Goal: Communication & Community: Answer question/provide support

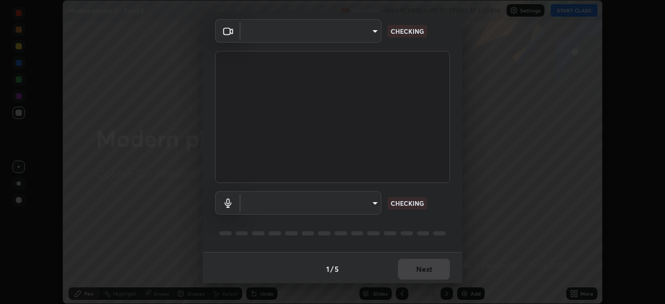
scroll to position [37, 0]
type input "134d1b19bf6860d587459906a7679876aeb3e381516b9be6bb745b9f97a347e3"
type input "communications"
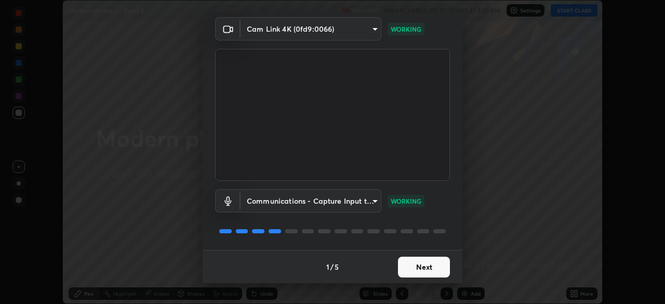
click at [433, 266] on button "Next" at bounding box center [424, 267] width 52 height 21
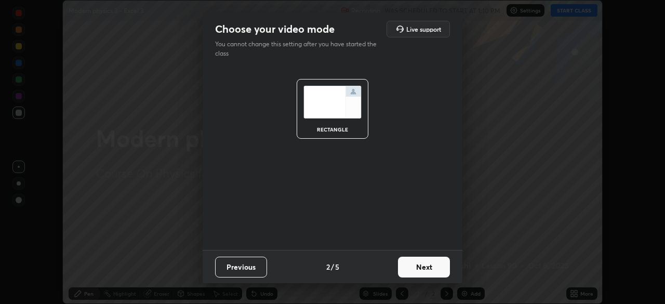
click at [433, 266] on button "Next" at bounding box center [424, 267] width 52 height 21
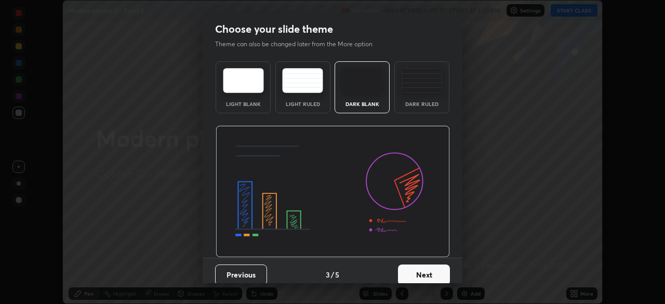
click at [436, 267] on button "Next" at bounding box center [424, 274] width 52 height 21
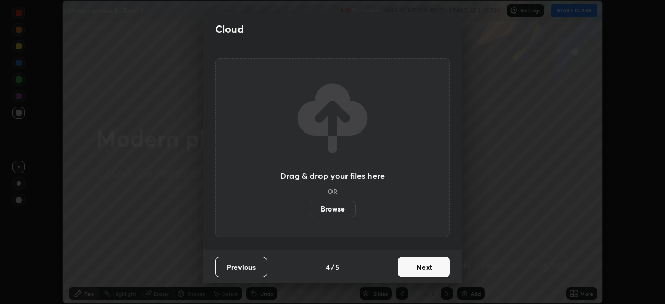
click at [437, 272] on button "Next" at bounding box center [424, 267] width 52 height 21
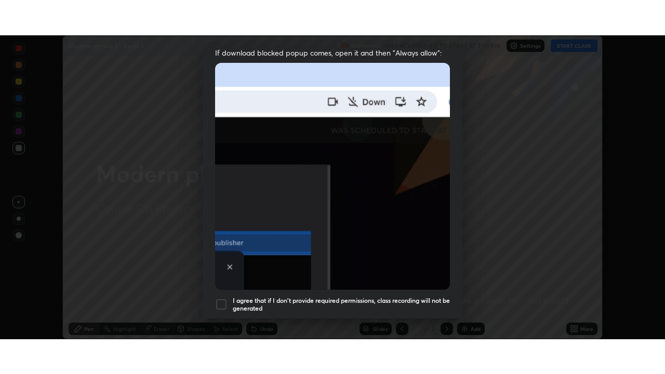
scroll to position [249, 0]
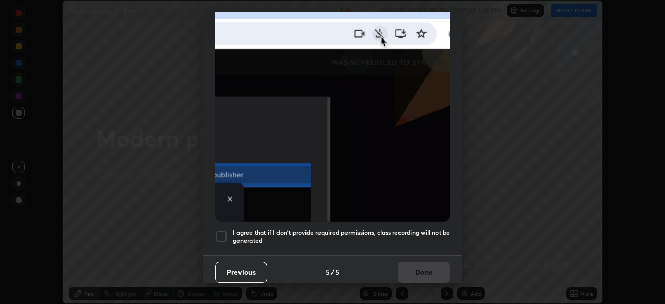
click at [225, 233] on div at bounding box center [221, 236] width 12 height 12
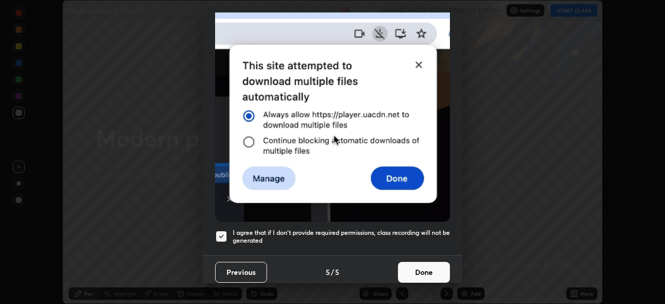
click at [426, 263] on button "Done" at bounding box center [424, 272] width 52 height 21
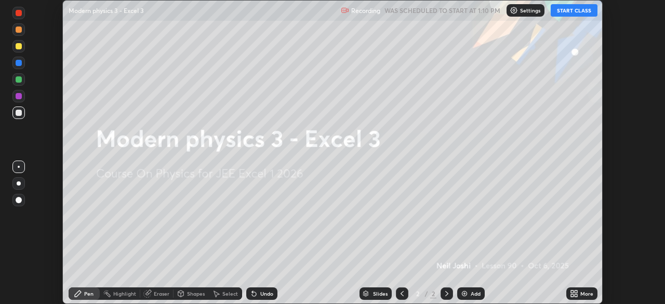
click at [582, 14] on button "START CLASS" at bounding box center [574, 10] width 47 height 12
click at [469, 291] on div "Add" at bounding box center [471, 293] width 28 height 12
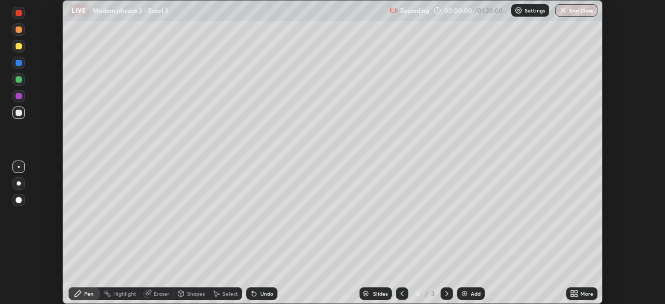
click at [582, 294] on div "More" at bounding box center [586, 293] width 13 height 5
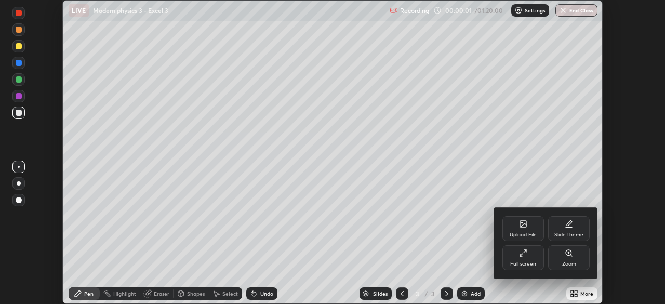
click at [519, 259] on div "Full screen" at bounding box center [523, 257] width 42 height 25
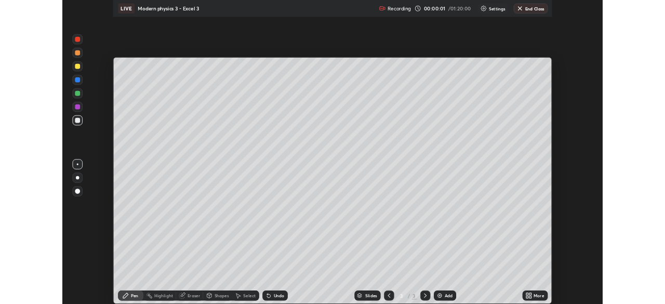
scroll to position [374, 665]
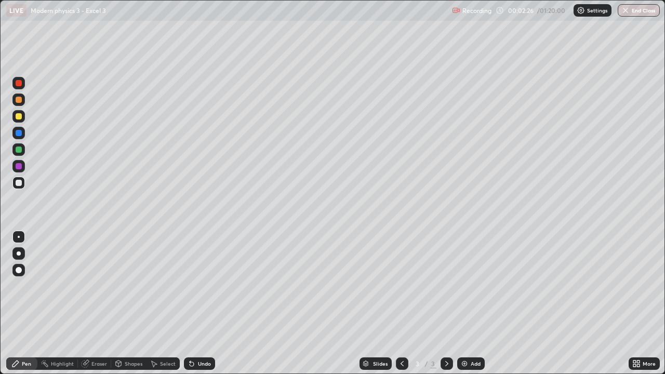
click at [20, 116] on div at bounding box center [19, 116] width 6 height 6
click at [202, 303] on div "Undo" at bounding box center [204, 363] width 13 height 5
click at [200, 303] on div "Undo" at bounding box center [204, 363] width 13 height 5
click at [18, 255] on div at bounding box center [19, 253] width 4 height 4
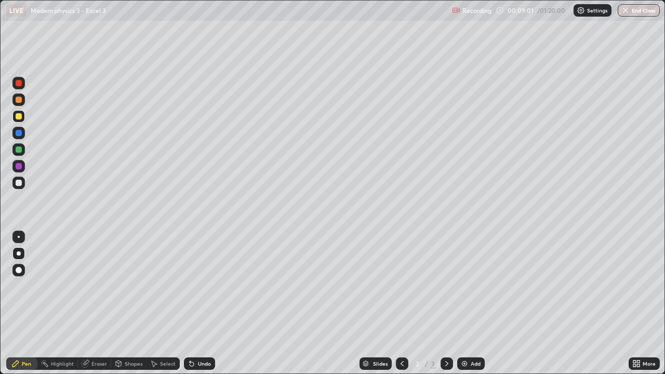
click at [637, 303] on icon at bounding box center [636, 364] width 8 height 8
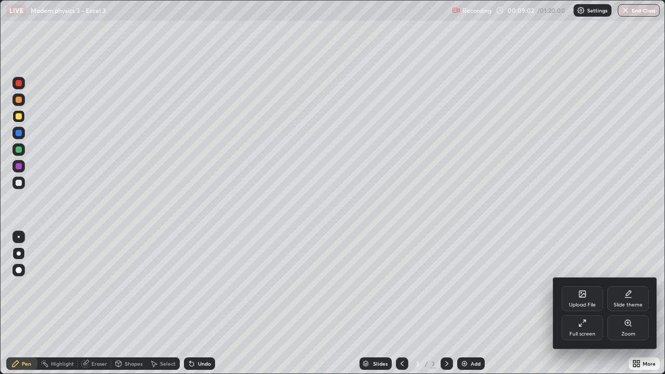
click at [587, 303] on div "Full screen" at bounding box center [583, 327] width 42 height 25
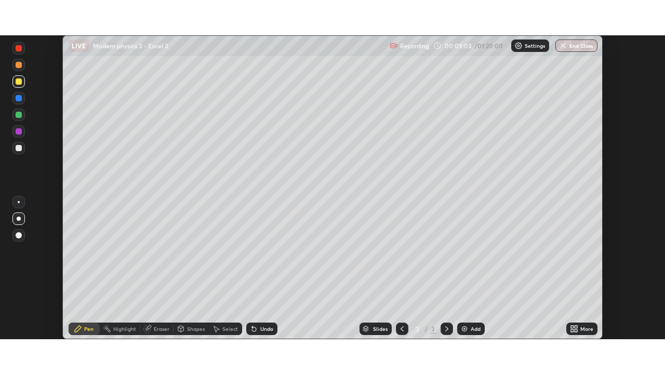
scroll to position [51658, 51297]
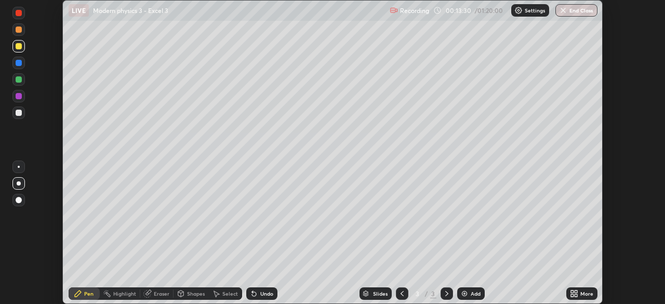
click at [576, 295] on icon at bounding box center [576, 295] width 3 height 3
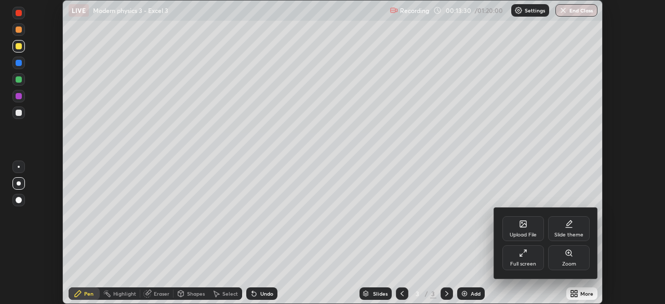
click at [523, 257] on icon at bounding box center [523, 253] width 8 height 8
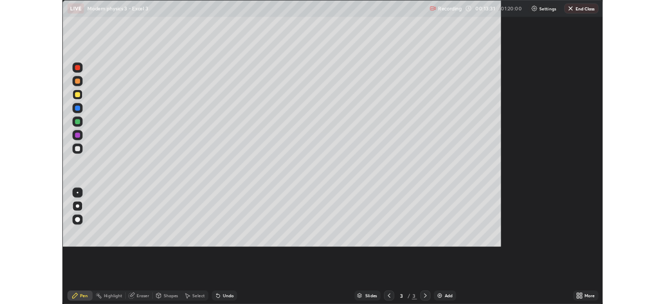
scroll to position [374, 665]
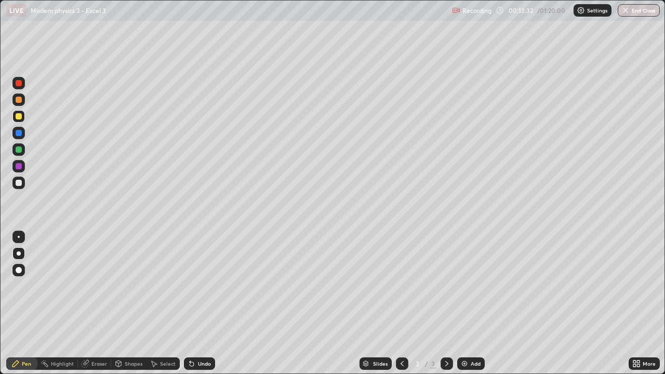
click at [20, 183] on div at bounding box center [19, 183] width 6 height 6
click at [19, 186] on div at bounding box center [19, 183] width 6 height 6
click at [19, 166] on div at bounding box center [19, 166] width 6 height 6
click at [639, 303] on icon at bounding box center [638, 362] width 3 height 3
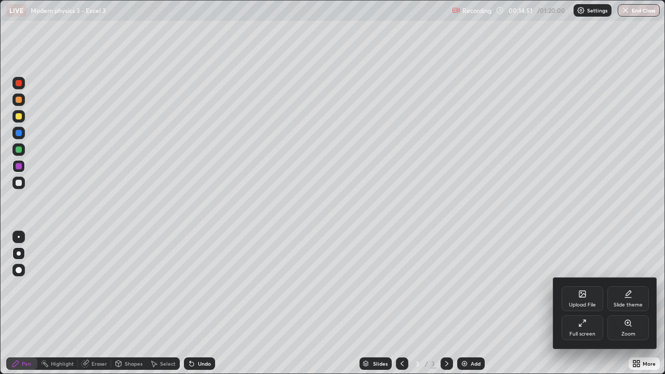
click at [585, 303] on icon at bounding box center [582, 323] width 8 height 8
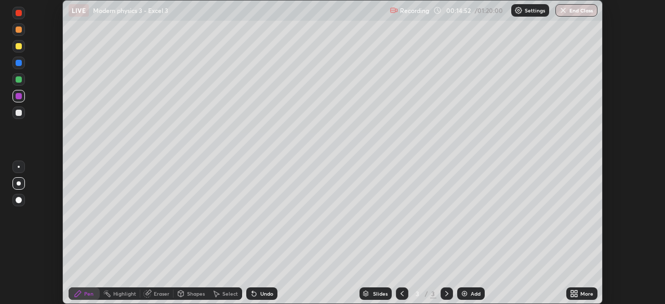
scroll to position [51658, 51297]
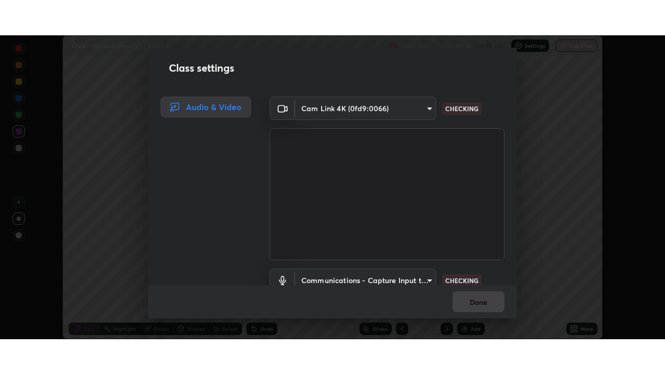
scroll to position [47, 0]
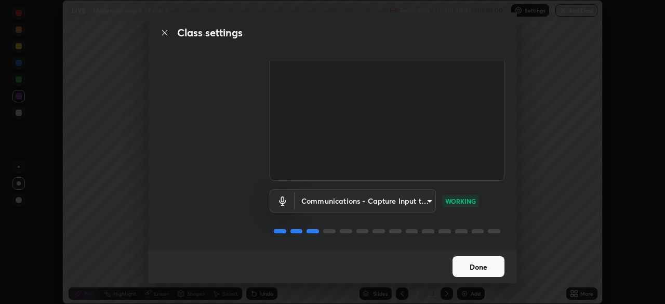
click at [471, 262] on button "Done" at bounding box center [479, 266] width 52 height 21
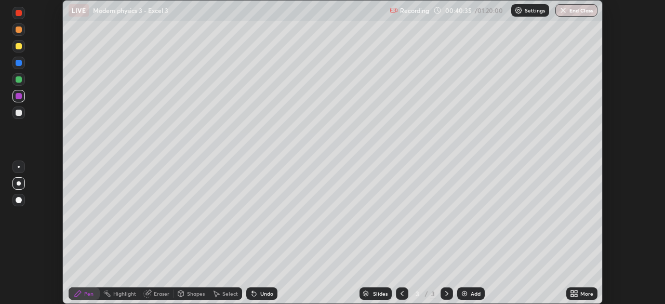
click at [571, 292] on icon at bounding box center [572, 291] width 3 height 3
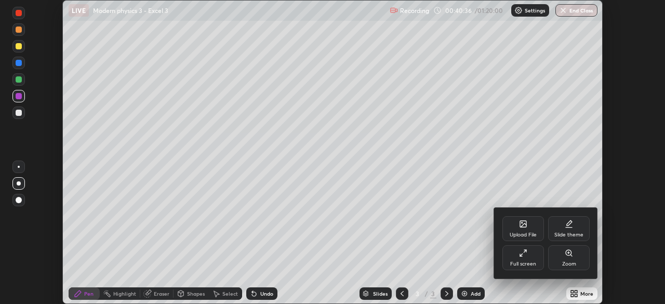
click at [523, 258] on div "Full screen" at bounding box center [523, 257] width 42 height 25
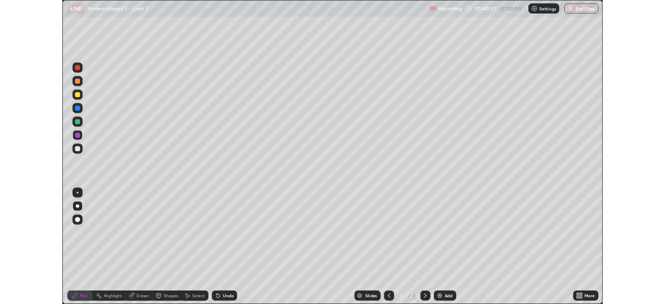
scroll to position [374, 665]
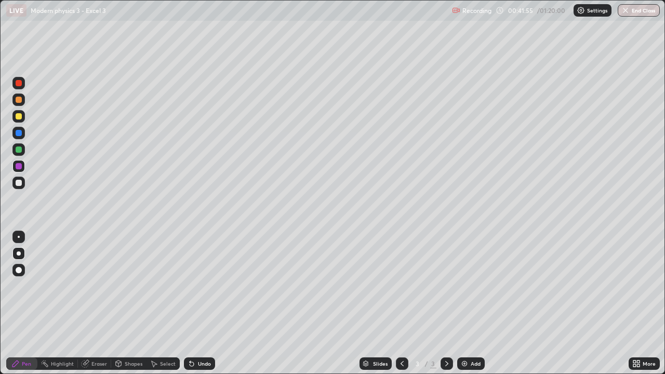
click at [200, 303] on div "Undo" at bounding box center [199, 364] width 31 height 12
click at [201, 303] on div "Undo" at bounding box center [204, 363] width 13 height 5
click at [202, 303] on div "Undo" at bounding box center [199, 364] width 31 height 12
click at [196, 303] on div "Undo" at bounding box center [199, 364] width 31 height 12
click at [198, 303] on div "Undo" at bounding box center [204, 363] width 13 height 5
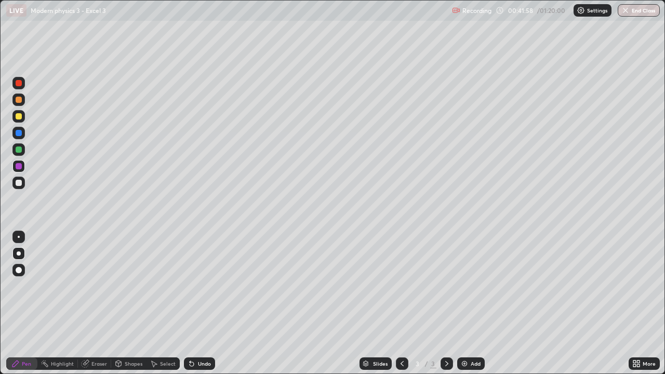
click at [198, 303] on div "Undo" at bounding box center [204, 363] width 13 height 5
click at [202, 303] on div "Undo" at bounding box center [204, 363] width 13 height 5
click at [18, 85] on div at bounding box center [19, 83] width 6 height 6
click at [196, 303] on div "Undo" at bounding box center [199, 364] width 31 height 12
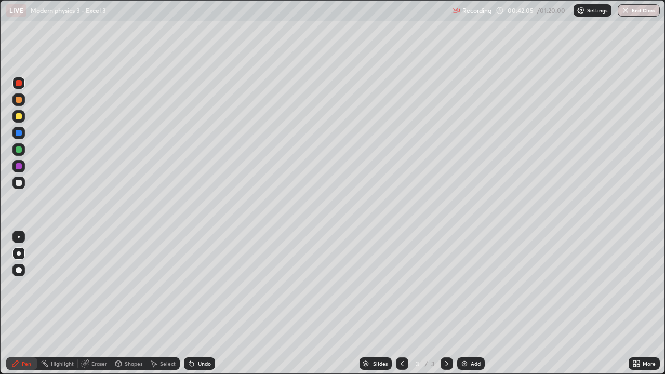
click at [469, 303] on div "Add" at bounding box center [471, 364] width 28 height 12
click at [19, 115] on div at bounding box center [19, 116] width 6 height 6
click at [401, 303] on icon at bounding box center [402, 364] width 8 height 8
click at [444, 303] on icon at bounding box center [447, 364] width 8 height 8
click at [642, 303] on div "More" at bounding box center [644, 364] width 31 height 12
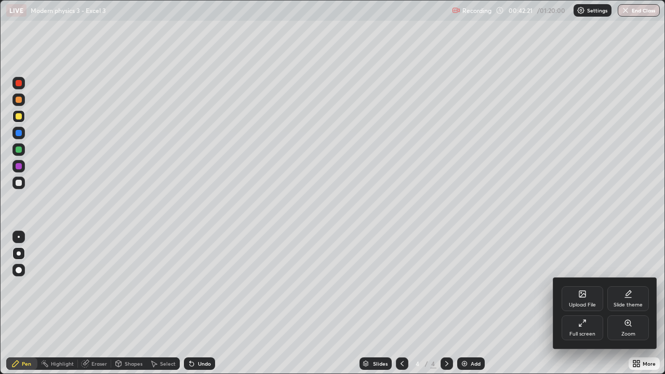
click at [585, 303] on icon at bounding box center [582, 323] width 8 height 8
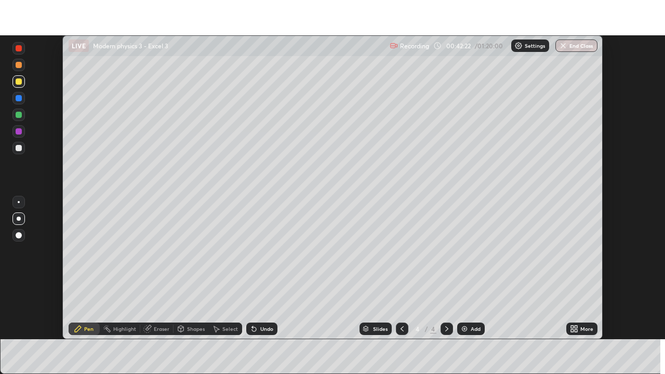
scroll to position [51658, 51297]
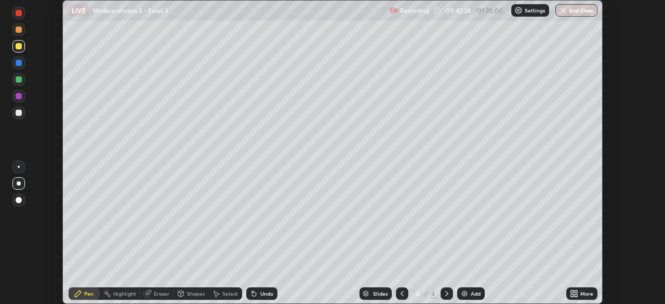
click at [576, 292] on icon at bounding box center [576, 291] width 3 height 3
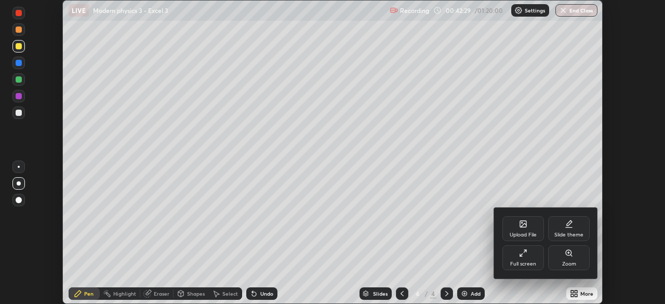
click at [527, 259] on div "Full screen" at bounding box center [523, 257] width 42 height 25
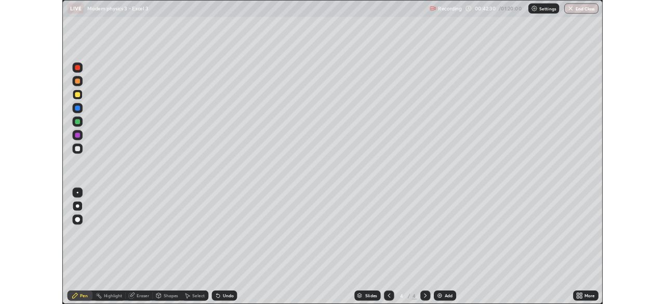
scroll to position [374, 665]
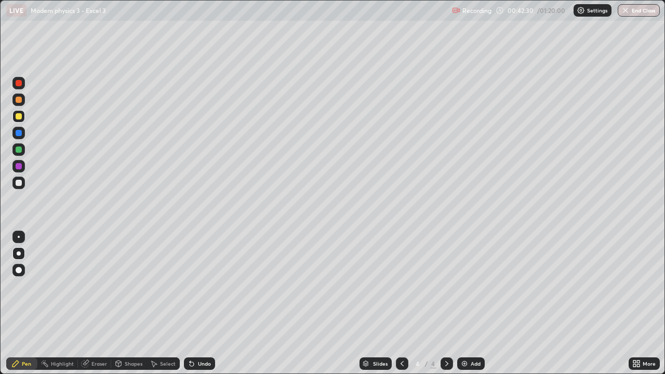
click at [19, 83] on div at bounding box center [19, 83] width 6 height 6
click at [21, 101] on div at bounding box center [19, 100] width 6 height 6
click at [634, 303] on icon at bounding box center [634, 365] width 3 height 3
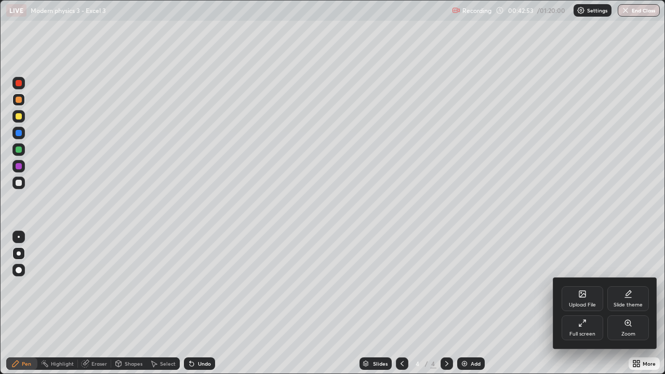
click at [586, 303] on div "Full screen" at bounding box center [583, 327] width 42 height 25
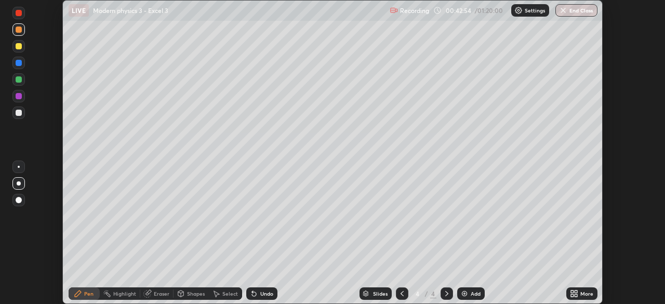
scroll to position [51658, 51297]
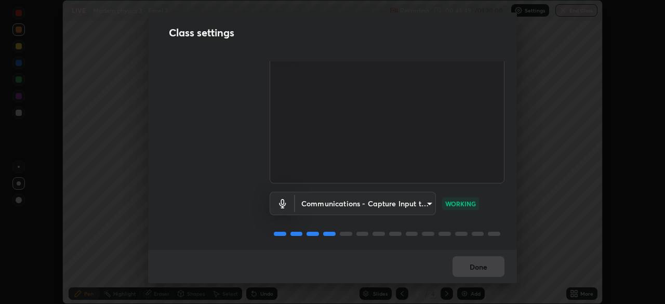
scroll to position [47, 0]
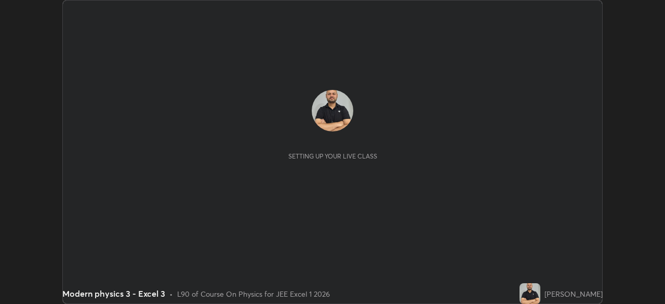
scroll to position [304, 665]
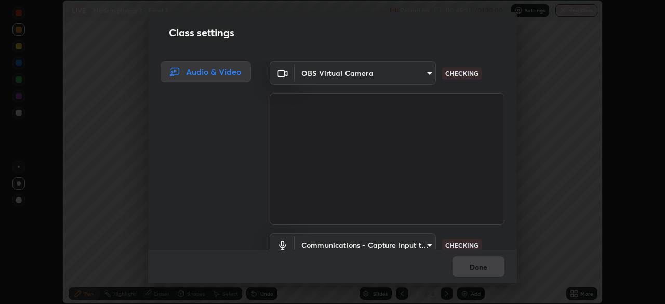
click at [389, 76] on body "Erase all LIVE Modern physics 3 - Excel 3 Recording 00:45:31 / 01:20:00 Setting…" at bounding box center [332, 152] width 665 height 304
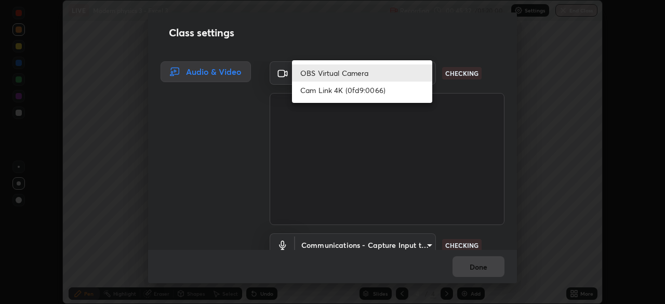
click at [365, 91] on li "Cam Link 4K (0fd9:0066)" at bounding box center [362, 90] width 140 height 17
type input "6c54ecbdb3772e4859e41b9a5082f9349f80293d095f1c0b9f602b0a2d46c8bb"
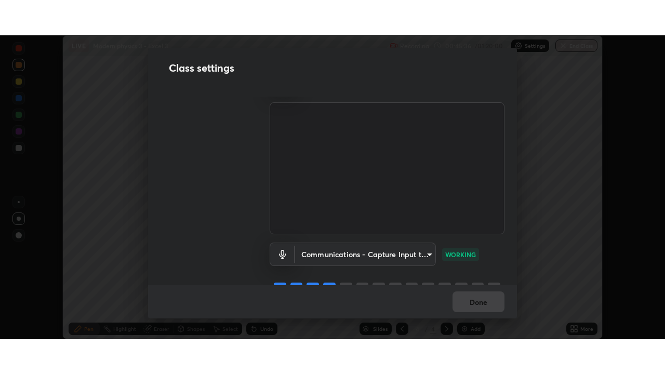
scroll to position [47, 0]
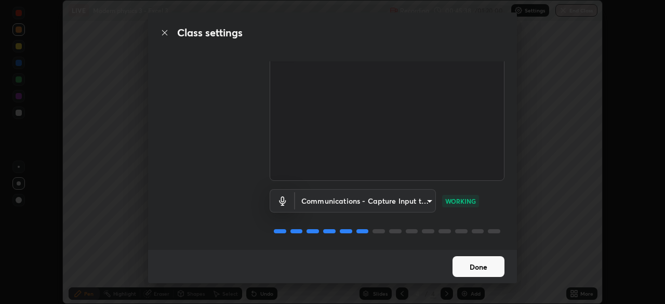
click at [480, 264] on button "Done" at bounding box center [479, 266] width 52 height 21
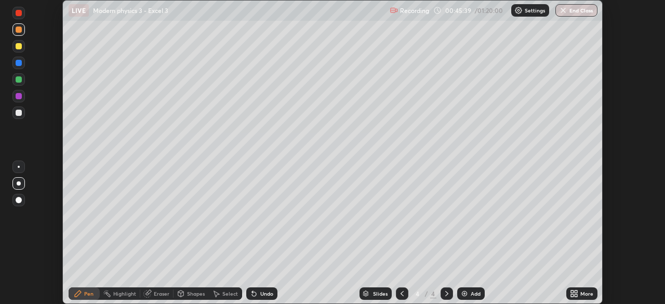
click at [573, 291] on icon at bounding box center [572, 291] width 3 height 3
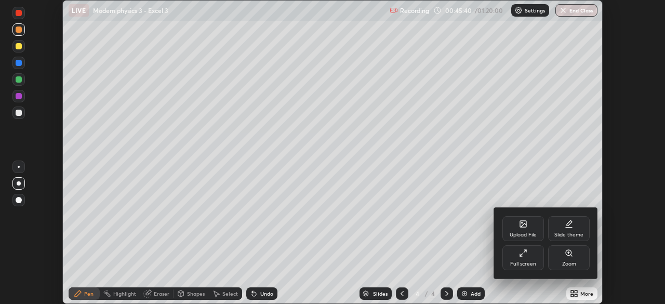
click at [530, 258] on div "Full screen" at bounding box center [523, 257] width 42 height 25
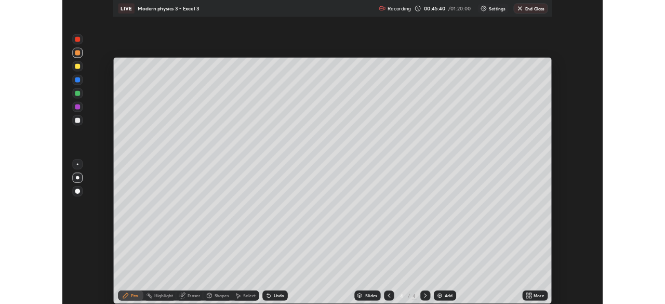
scroll to position [374, 665]
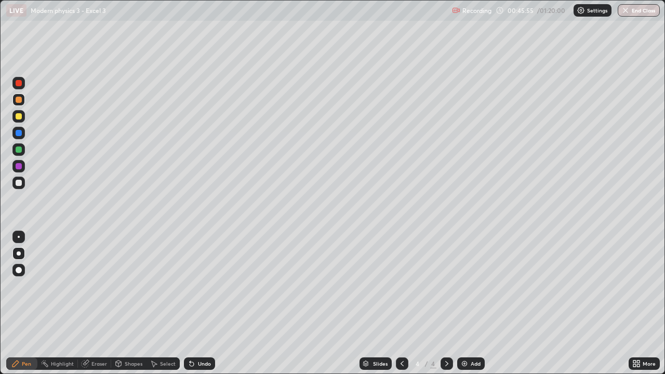
click at [165, 303] on div "Select" at bounding box center [168, 363] width 16 height 5
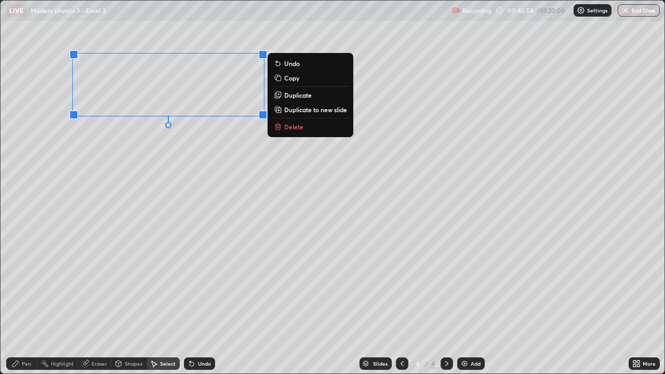
click at [307, 124] on button "Delete" at bounding box center [310, 127] width 77 height 12
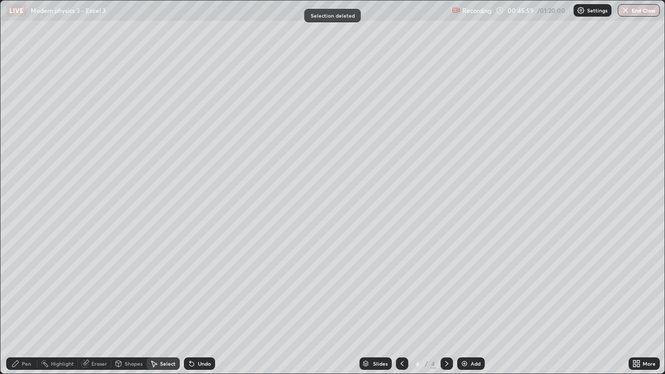
click at [32, 303] on div "Pen" at bounding box center [21, 364] width 31 height 12
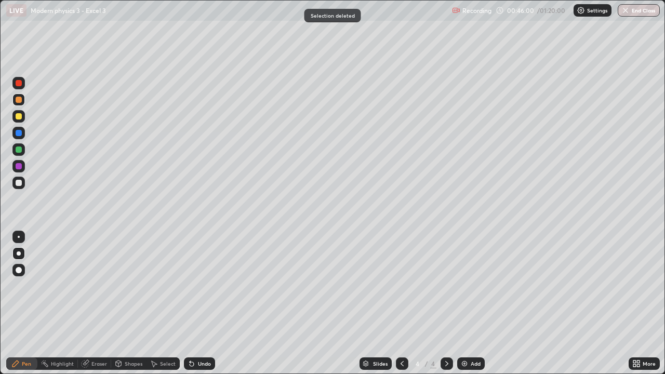
click at [17, 114] on div at bounding box center [19, 116] width 6 height 6
click at [403, 303] on icon at bounding box center [402, 364] width 8 height 8
click at [446, 303] on icon at bounding box center [447, 364] width 8 height 8
click at [398, 303] on div at bounding box center [402, 364] width 12 height 12
click at [444, 303] on icon at bounding box center [447, 364] width 8 height 8
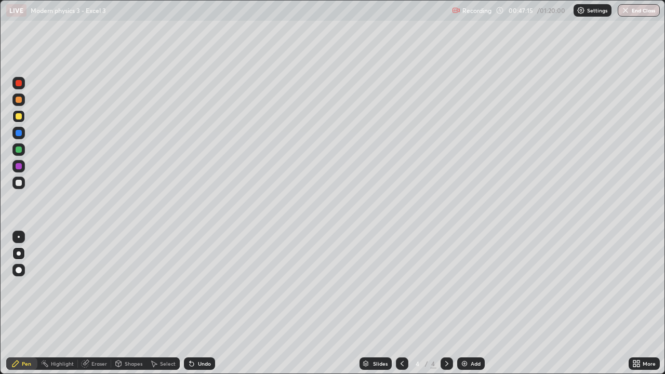
click at [309, 303] on div "Slides 4 / 4 Add" at bounding box center [422, 363] width 414 height 21
click at [310, 303] on div "Slides 4 / 4 Add" at bounding box center [422, 363] width 414 height 21
click at [401, 303] on icon at bounding box center [402, 364] width 8 height 8
click at [445, 303] on icon at bounding box center [447, 364] width 8 height 8
click at [19, 183] on div at bounding box center [19, 183] width 6 height 6
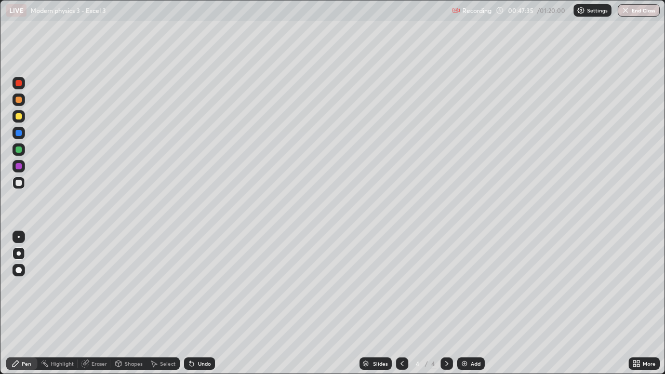
click at [19, 183] on div at bounding box center [19, 183] width 6 height 6
click at [97, 303] on div "Eraser" at bounding box center [99, 363] width 16 height 5
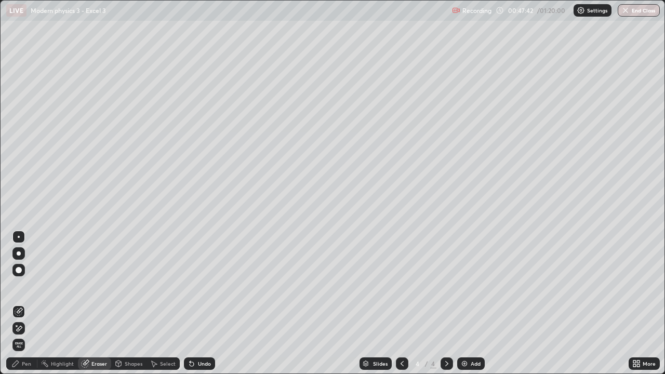
click at [30, 303] on div "Pen" at bounding box center [21, 364] width 31 height 12
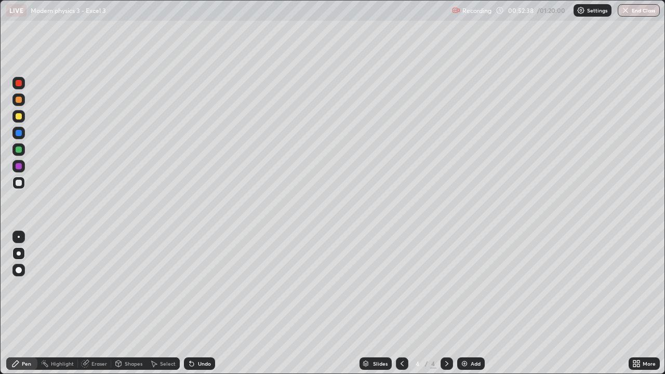
click at [468, 303] on div "Add" at bounding box center [471, 364] width 28 height 12
click at [18, 116] on div at bounding box center [19, 116] width 6 height 6
click at [20, 185] on div at bounding box center [19, 183] width 6 height 6
click at [18, 154] on div at bounding box center [18, 149] width 12 height 12
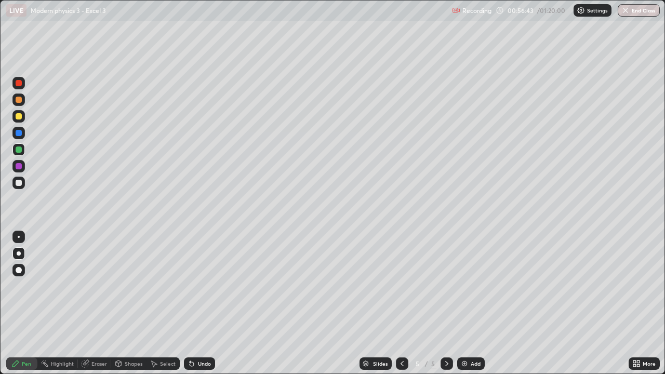
click at [18, 150] on div at bounding box center [19, 150] width 6 height 6
click at [19, 118] on div at bounding box center [19, 116] width 6 height 6
click at [200, 303] on div "Undo" at bounding box center [199, 364] width 31 height 12
click at [195, 303] on div "Undo" at bounding box center [199, 364] width 31 height 12
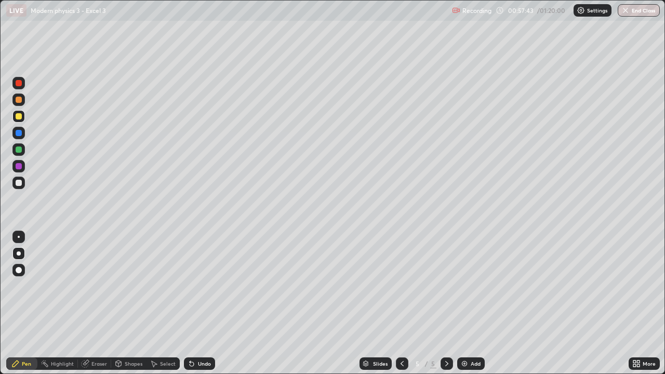
click at [193, 303] on icon at bounding box center [192, 364] width 8 height 8
click at [472, 303] on div "Add" at bounding box center [471, 364] width 28 height 12
click at [401, 303] on icon at bounding box center [402, 364] width 8 height 8
click at [444, 303] on icon at bounding box center [447, 364] width 8 height 8
click at [18, 85] on div at bounding box center [19, 83] width 6 height 6
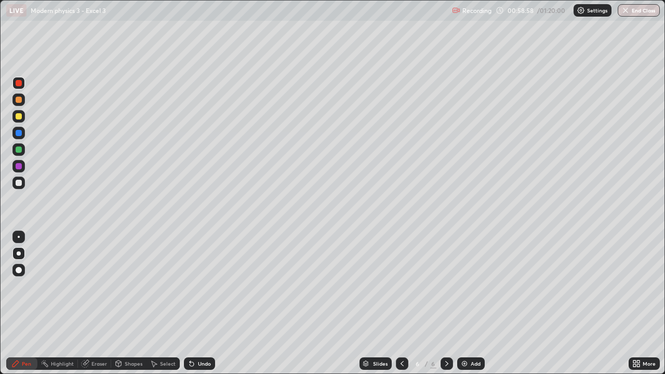
click at [93, 303] on div "Eraser" at bounding box center [99, 363] width 16 height 5
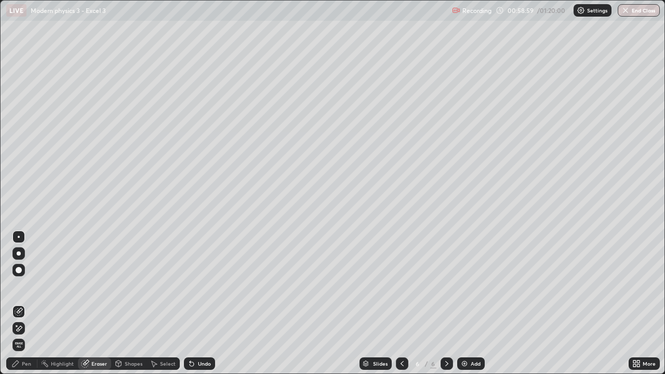
click at [30, 303] on div "Pen" at bounding box center [26, 363] width 9 height 5
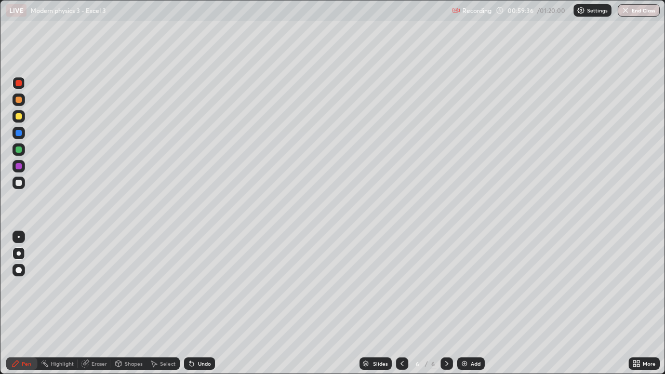
click at [201, 303] on div "Undo" at bounding box center [204, 363] width 13 height 5
click at [202, 303] on div "Undo" at bounding box center [204, 363] width 13 height 5
click at [202, 303] on div "Undo" at bounding box center [199, 364] width 31 height 12
click at [199, 303] on div "Undo" at bounding box center [199, 364] width 31 height 12
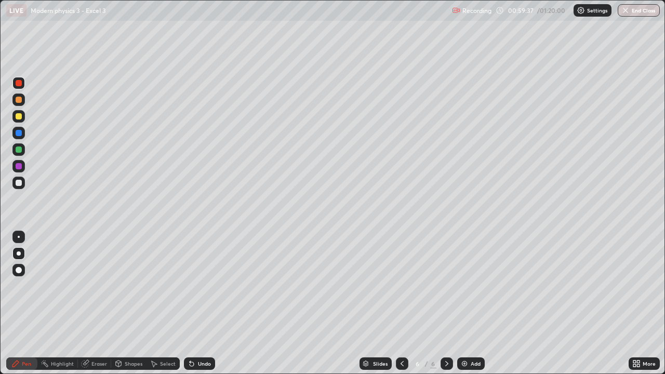
click at [203, 303] on div "Undo" at bounding box center [204, 363] width 13 height 5
click at [208, 303] on div "Undo" at bounding box center [204, 363] width 13 height 5
click at [401, 303] on icon at bounding box center [402, 364] width 8 height 8
click at [451, 303] on div at bounding box center [447, 364] width 12 height 12
click at [406, 303] on div at bounding box center [402, 364] width 12 height 12
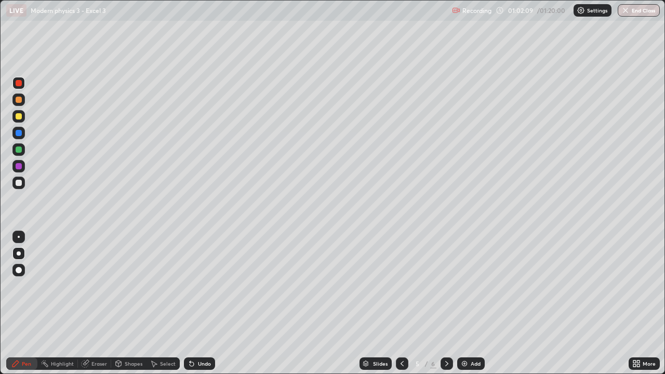
click at [447, 303] on icon at bounding box center [447, 364] width 8 height 8
click at [467, 303] on img at bounding box center [464, 364] width 8 height 8
click at [19, 117] on div at bounding box center [19, 116] width 6 height 6
click at [18, 117] on div at bounding box center [19, 116] width 6 height 6
click at [17, 102] on div at bounding box center [19, 100] width 6 height 6
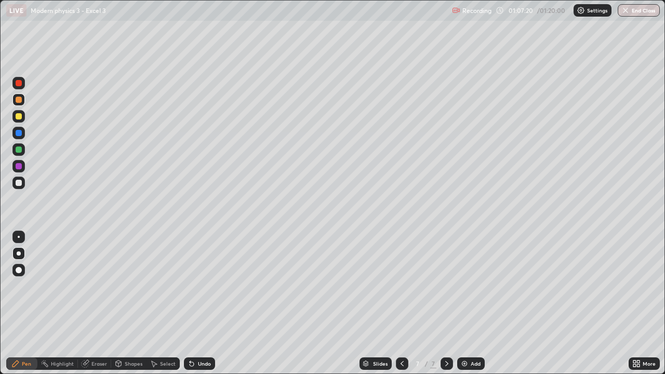
click at [17, 102] on div at bounding box center [19, 100] width 6 height 6
click at [470, 303] on div "Add" at bounding box center [471, 364] width 28 height 12
click at [22, 116] on div at bounding box center [18, 116] width 12 height 12
click at [200, 303] on div "Undo" at bounding box center [204, 363] width 13 height 5
click at [17, 180] on div at bounding box center [19, 183] width 6 height 6
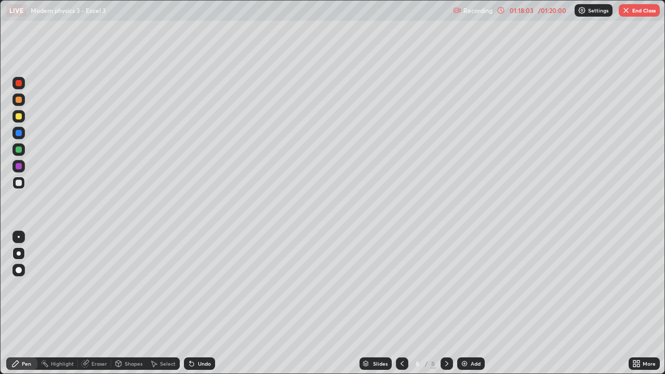
click at [471, 303] on div "Add" at bounding box center [476, 363] width 10 height 5
click at [19, 116] on div at bounding box center [19, 116] width 6 height 6
click at [17, 102] on div at bounding box center [19, 100] width 6 height 6
click at [207, 303] on div "Undo" at bounding box center [204, 363] width 13 height 5
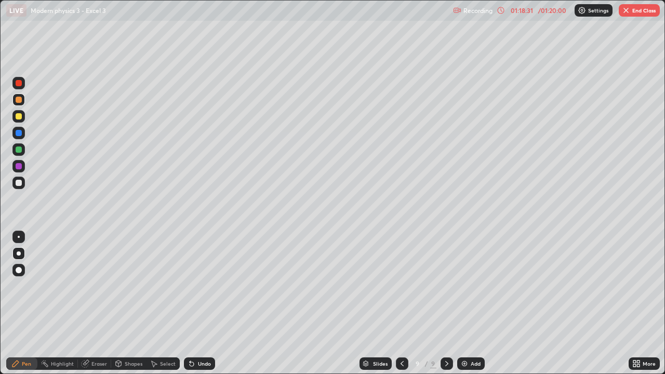
click at [205, 303] on div "Undo" at bounding box center [204, 363] width 13 height 5
click at [20, 116] on div at bounding box center [19, 116] width 6 height 6
click at [18, 115] on div at bounding box center [19, 116] width 6 height 6
click at [24, 164] on div at bounding box center [18, 166] width 12 height 12
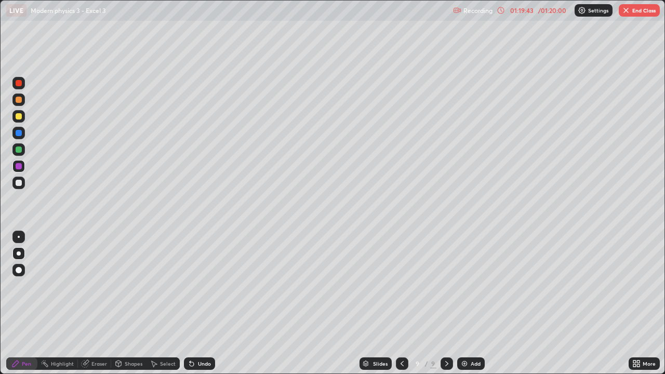
click at [18, 115] on div at bounding box center [19, 116] width 6 height 6
click at [17, 81] on div at bounding box center [19, 83] width 6 height 6
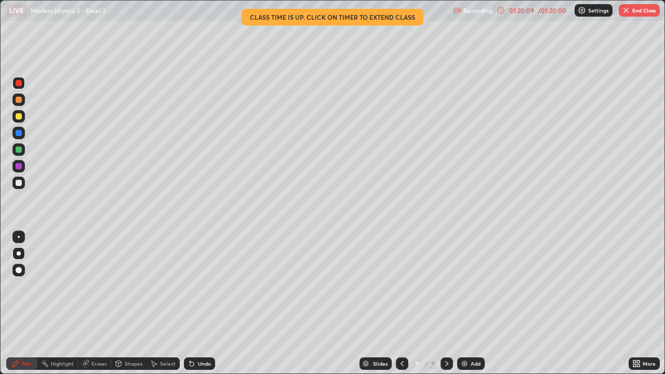
click at [23, 115] on div at bounding box center [18, 116] width 12 height 12
click at [19, 116] on div at bounding box center [19, 116] width 6 height 6
click at [23, 168] on div at bounding box center [18, 166] width 12 height 12
click at [18, 168] on div at bounding box center [19, 166] width 6 height 6
click at [632, 4] on button "End Class" at bounding box center [639, 10] width 41 height 12
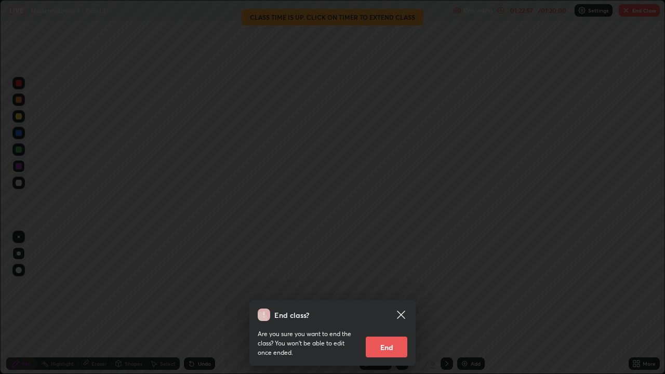
click at [378, 303] on button "End" at bounding box center [387, 347] width 42 height 21
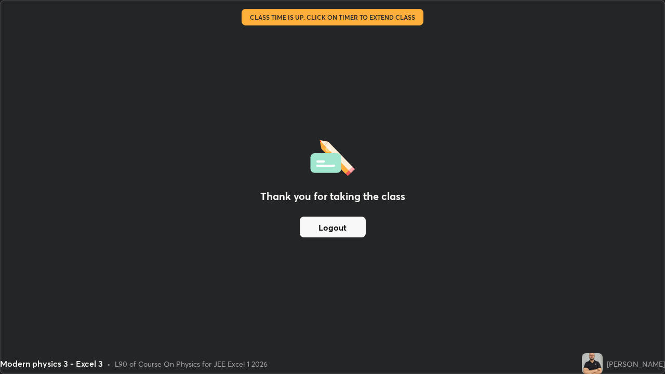
click at [339, 224] on button "Logout" at bounding box center [333, 227] width 66 height 21
click at [347, 232] on button "Logout" at bounding box center [333, 227] width 66 height 21
click at [344, 233] on button "Logout" at bounding box center [333, 227] width 66 height 21
click at [330, 226] on button "Logout" at bounding box center [333, 227] width 66 height 21
click at [319, 226] on button "Logout" at bounding box center [333, 227] width 66 height 21
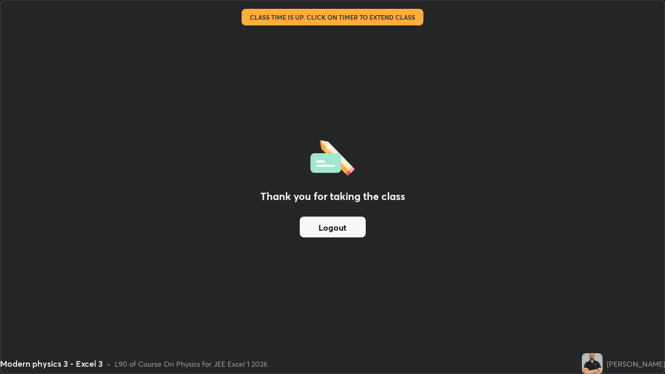
click at [304, 224] on button "Logout" at bounding box center [333, 227] width 66 height 21
click at [342, 231] on button "Logout" at bounding box center [333, 227] width 66 height 21
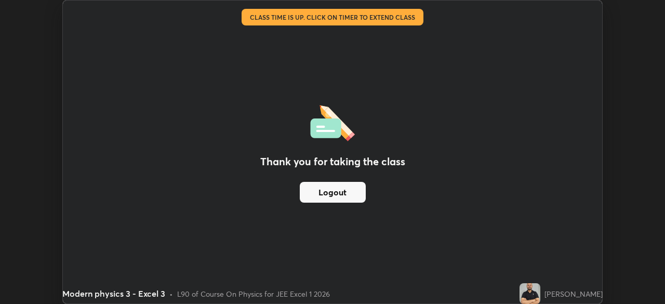
scroll to position [51658, 51297]
